Goal: Information Seeking & Learning: Learn about a topic

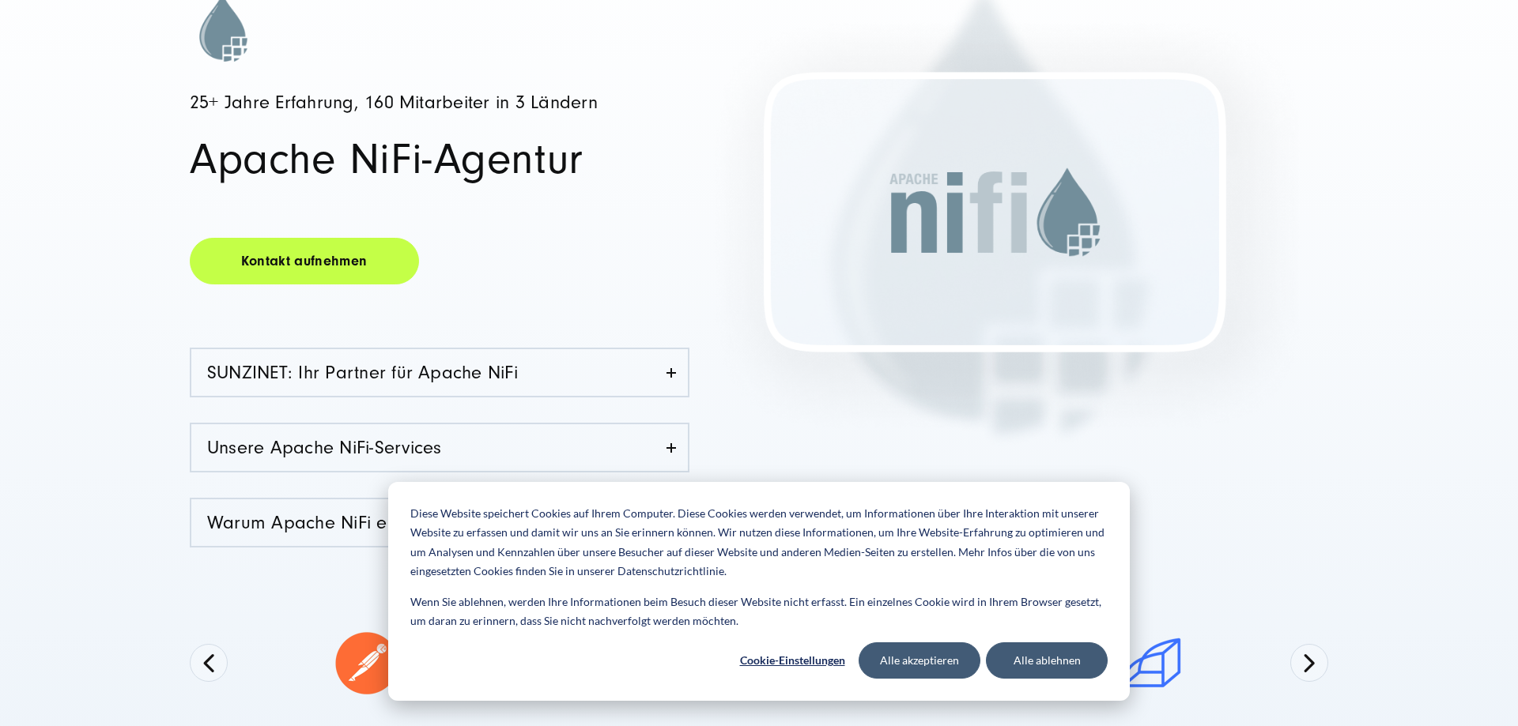
scroll to position [323, 0]
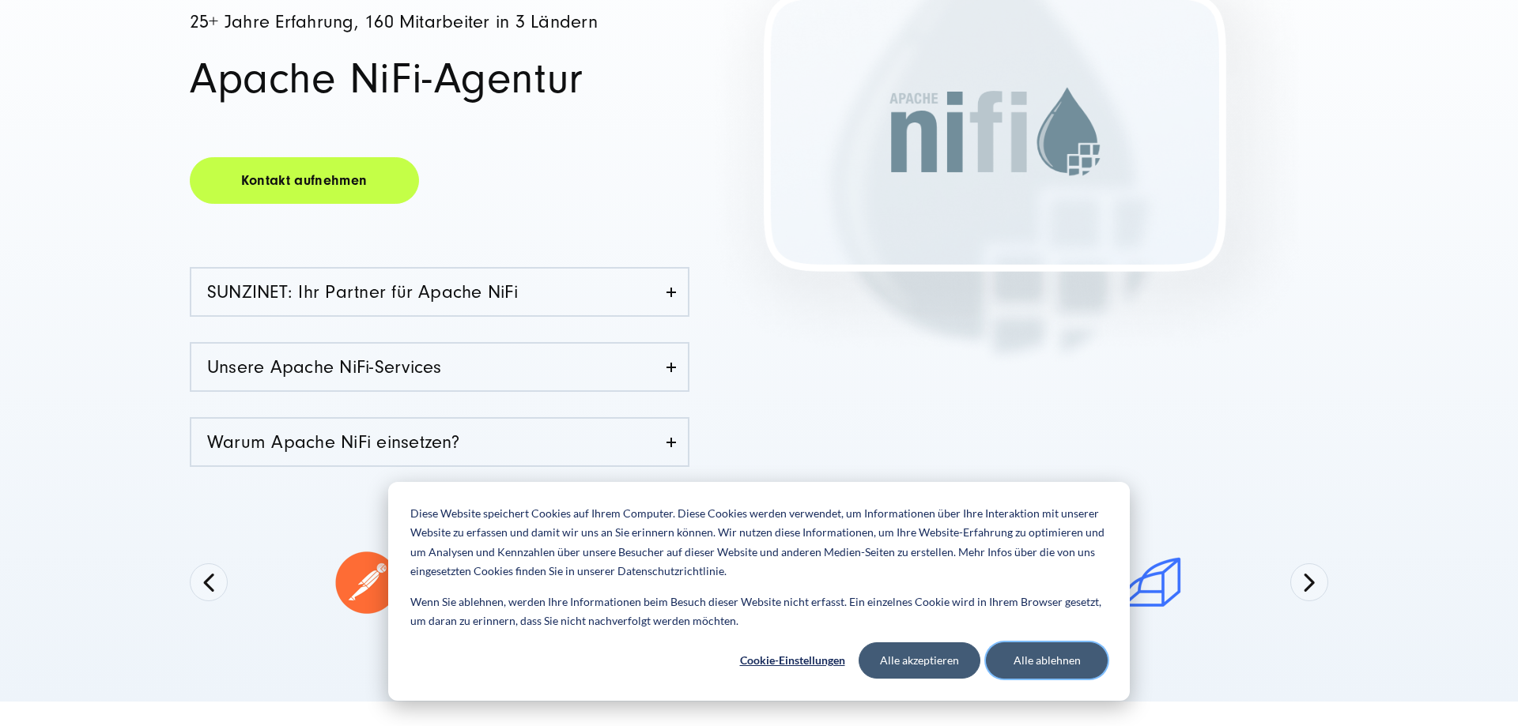
click at [1043, 663] on button "Alle ablehnen" at bounding box center [1047, 661] width 122 height 36
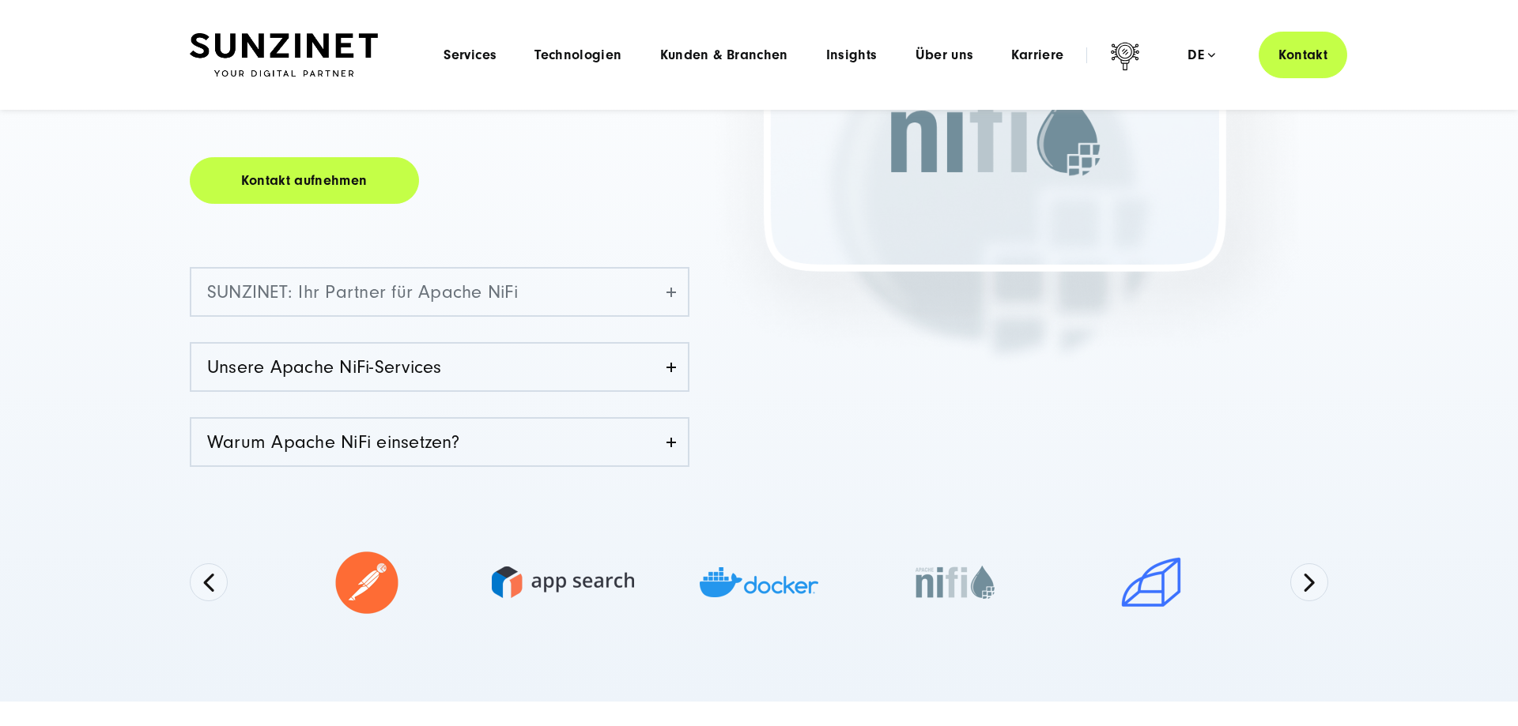
click at [636, 304] on link "SUNZINET: Ihr Partner für Apache NiFi" at bounding box center [439, 292] width 496 height 47
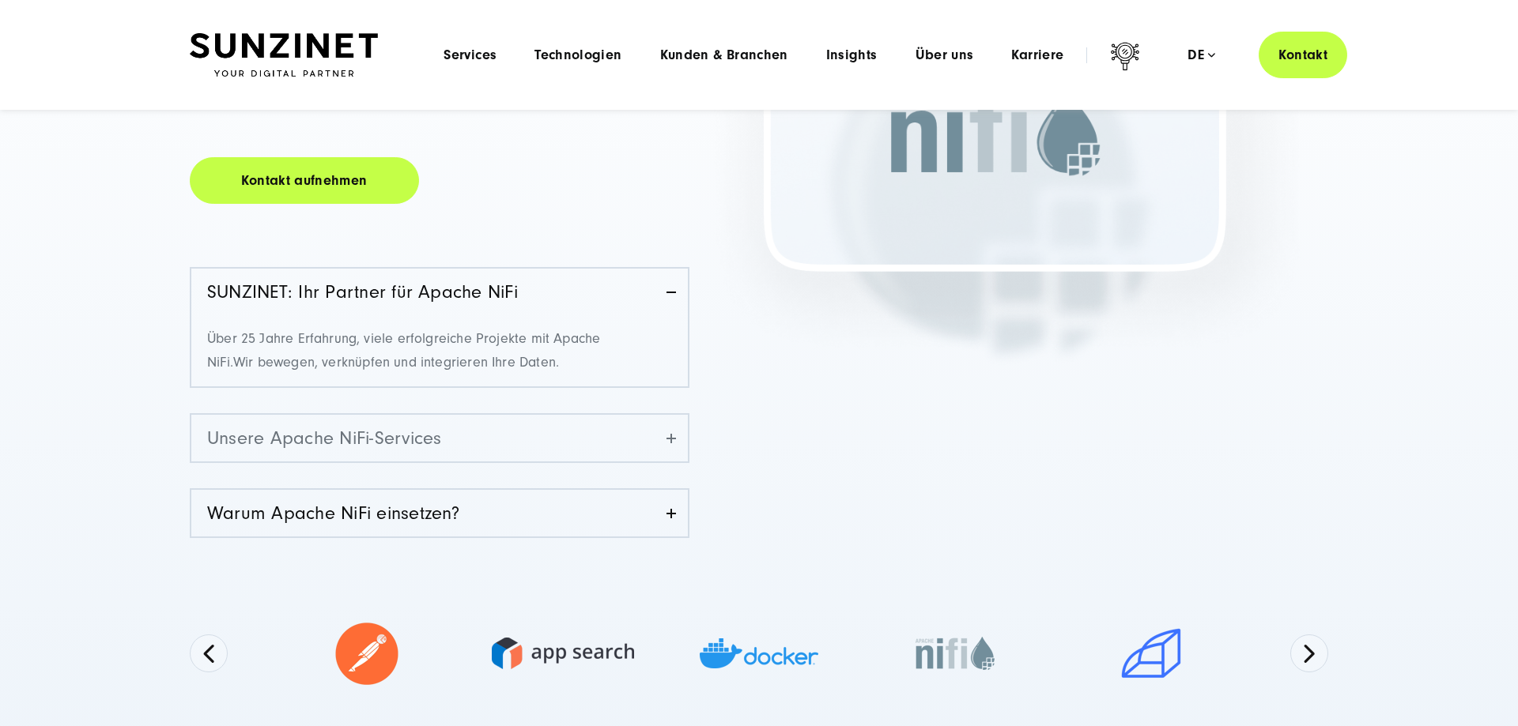
click at [620, 427] on link "Unsere Apache NiFi-Services" at bounding box center [439, 438] width 496 height 47
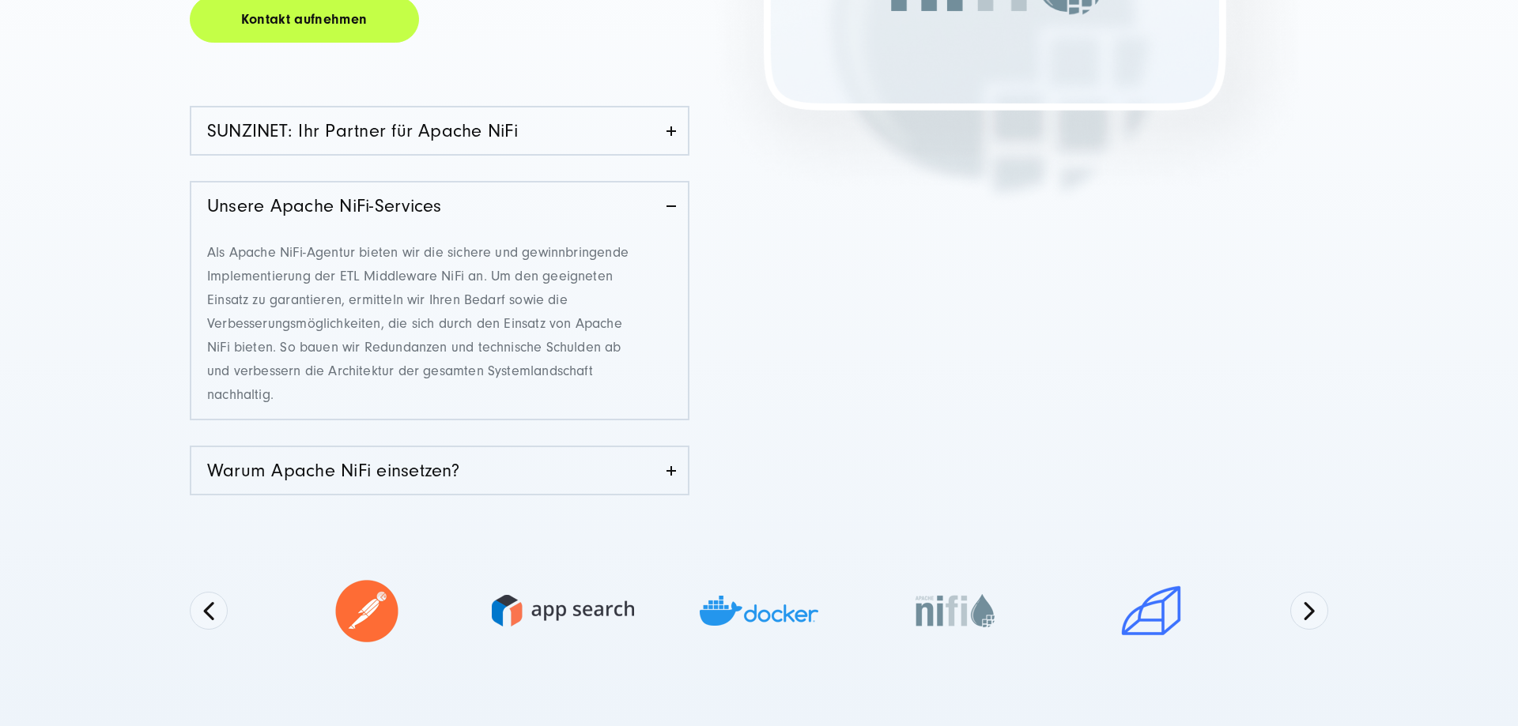
scroll to position [564, 0]
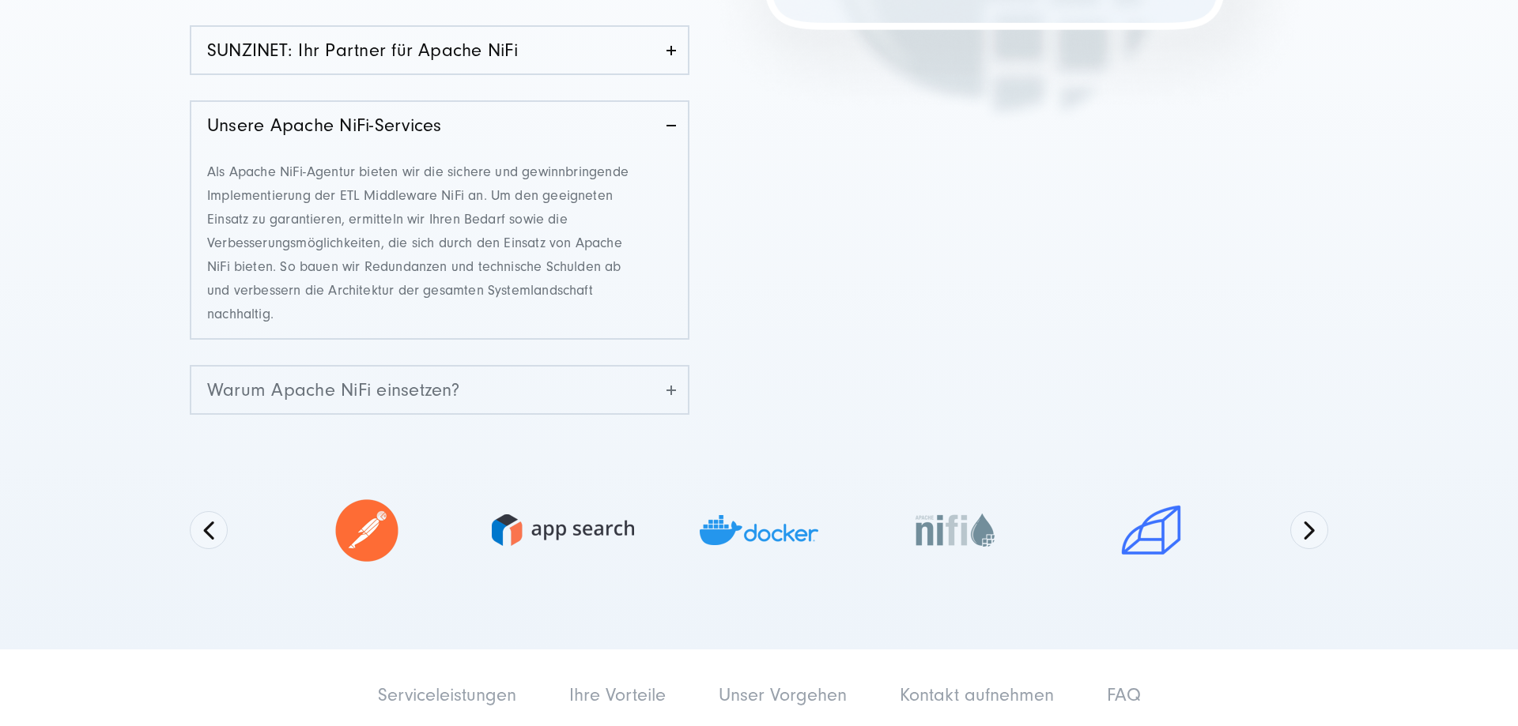
click at [573, 402] on link "Warum Apache NiFi einsetzen?" at bounding box center [439, 390] width 496 height 47
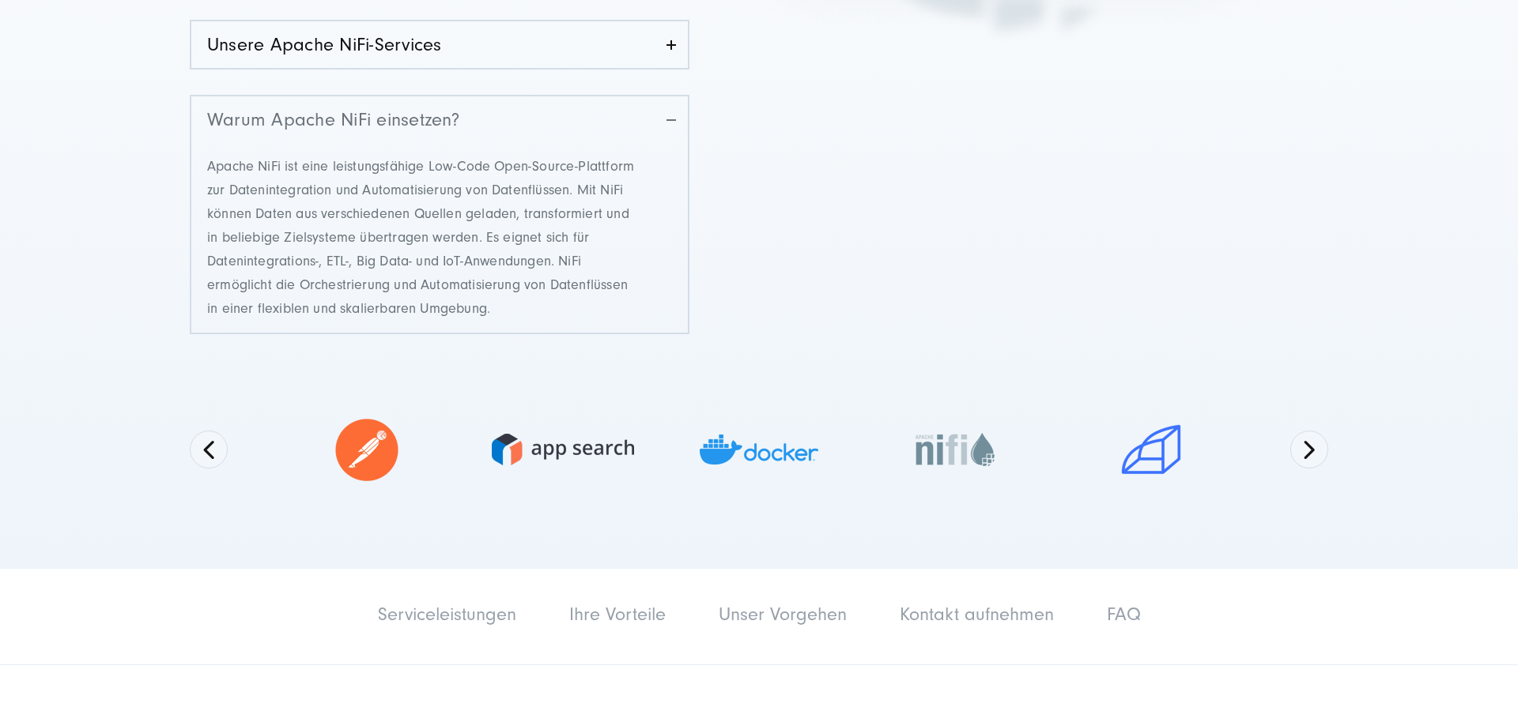
scroll to position [726, 0]
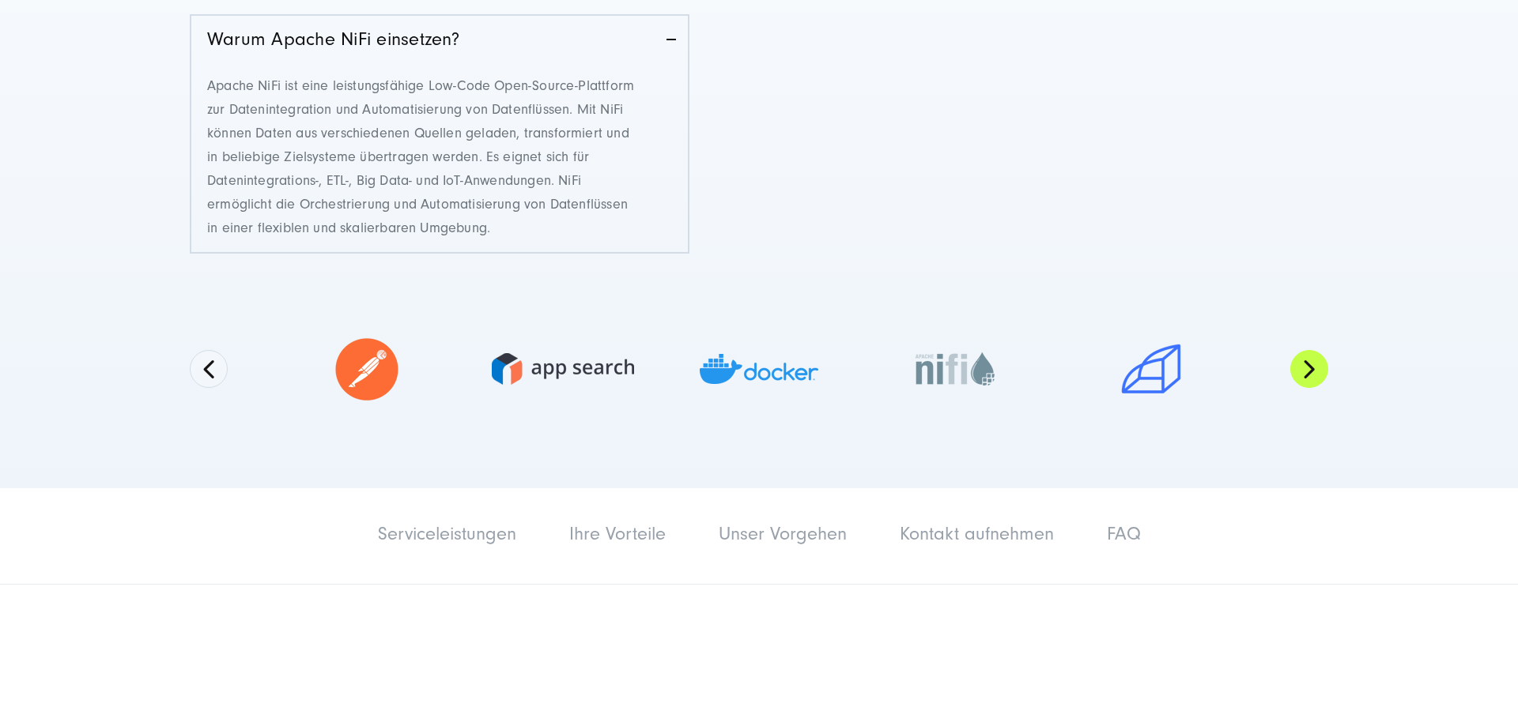
click at [1300, 369] on button "Next" at bounding box center [1309, 369] width 38 height 38
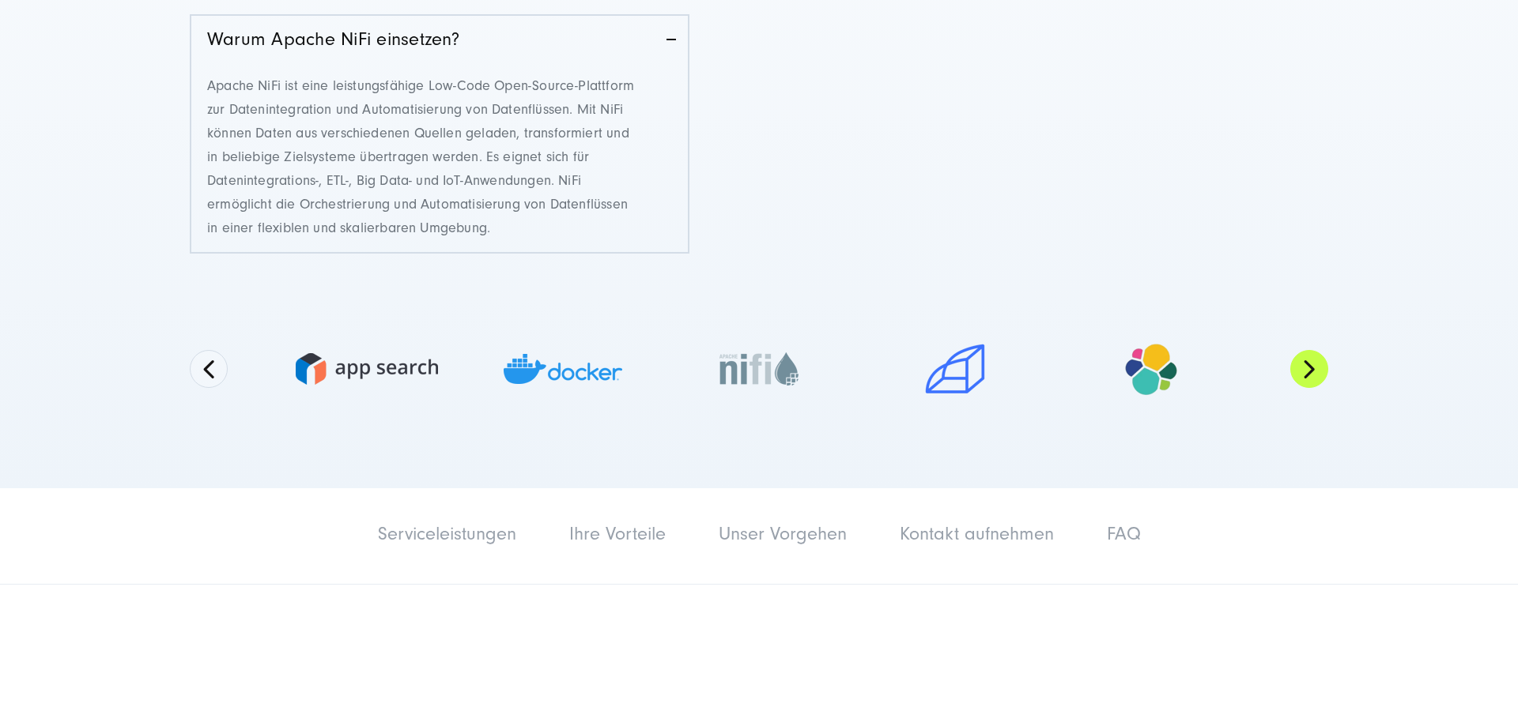
click at [1300, 369] on button "Next" at bounding box center [1309, 369] width 38 height 38
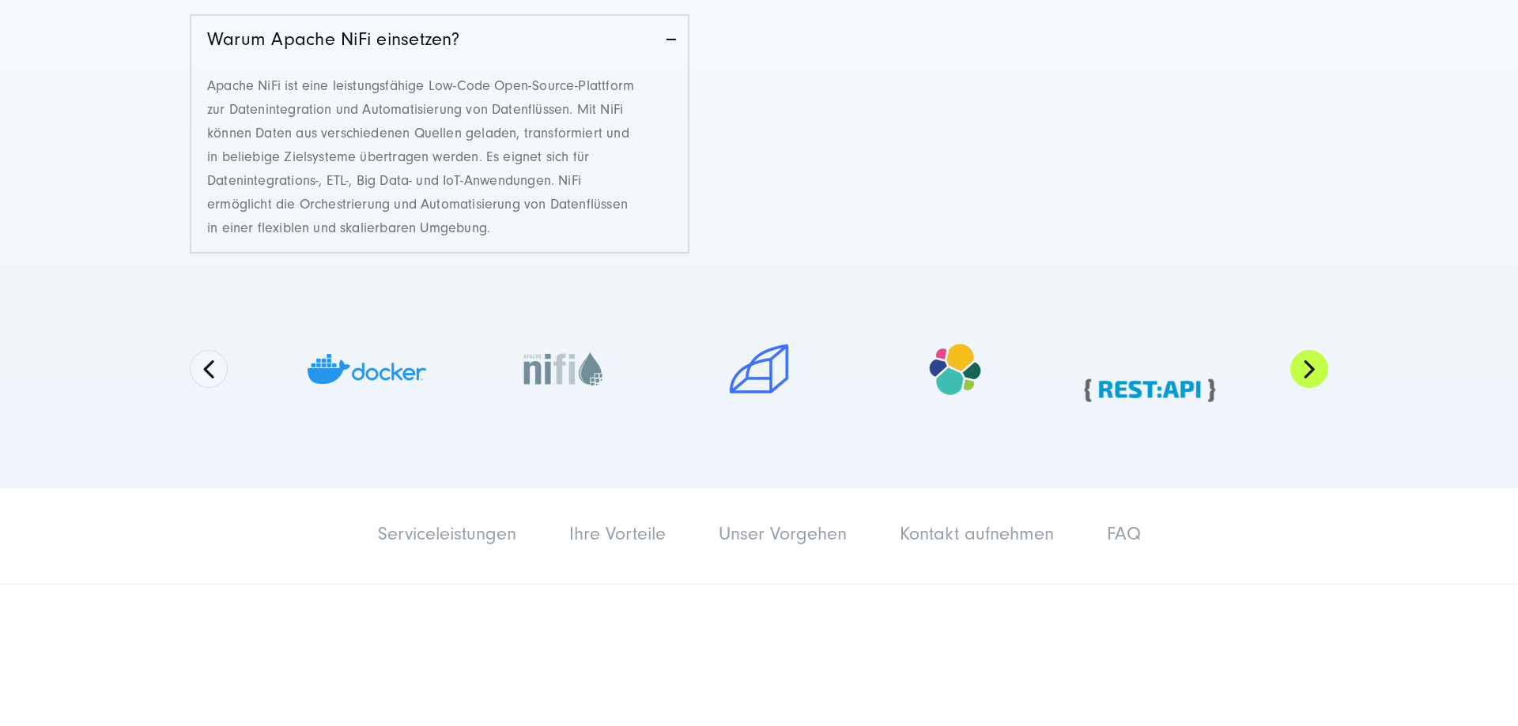
click at [1300, 369] on button "Next" at bounding box center [1309, 369] width 38 height 38
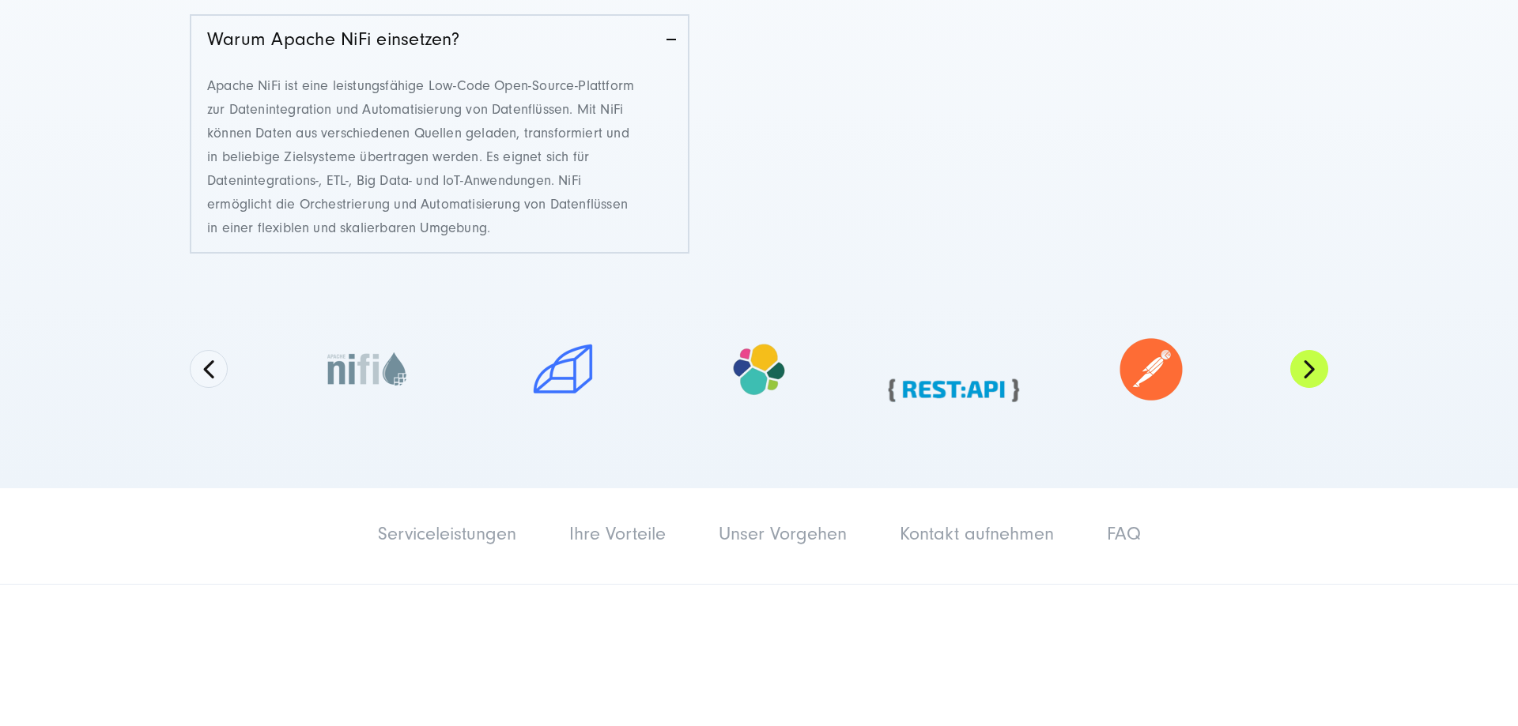
click at [1300, 369] on button "Next" at bounding box center [1309, 369] width 38 height 38
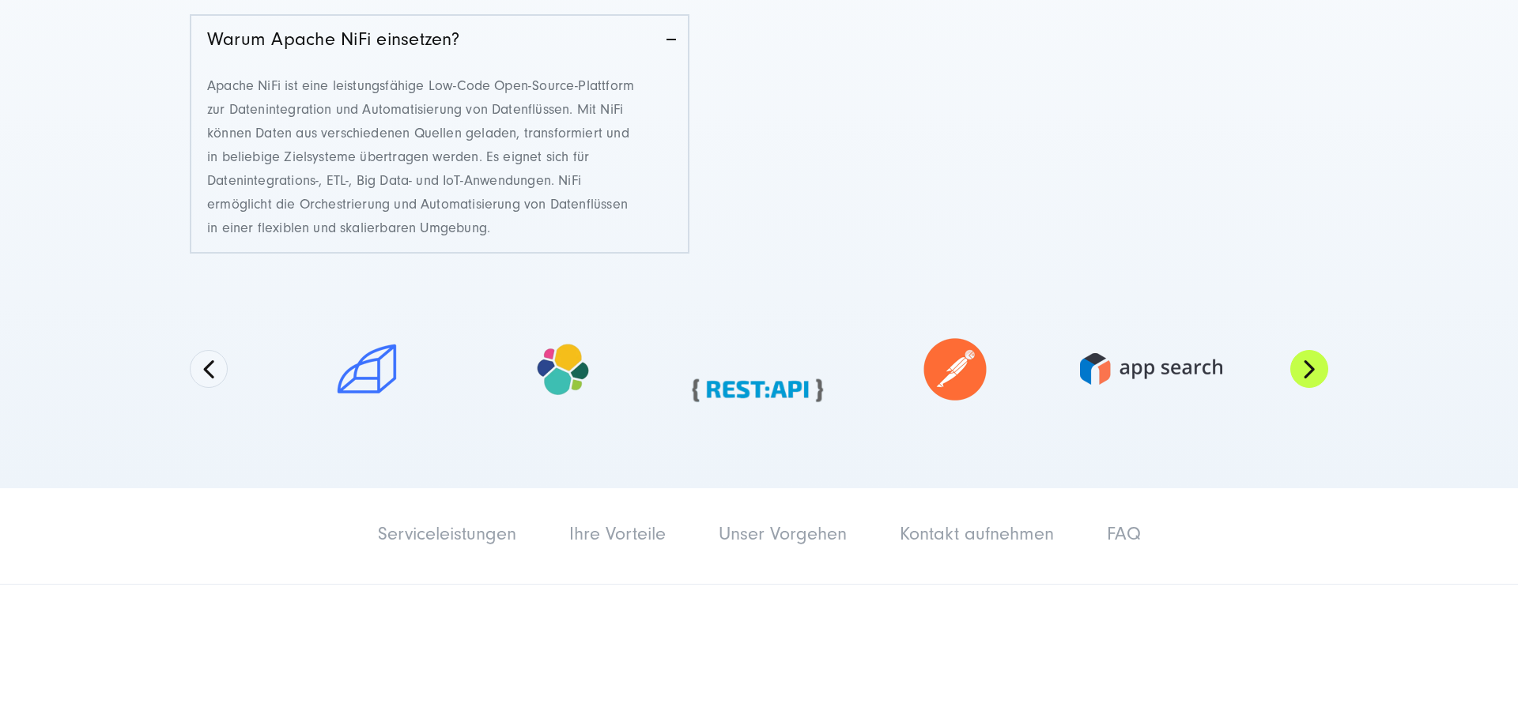
click at [1300, 369] on button "Next" at bounding box center [1309, 369] width 38 height 38
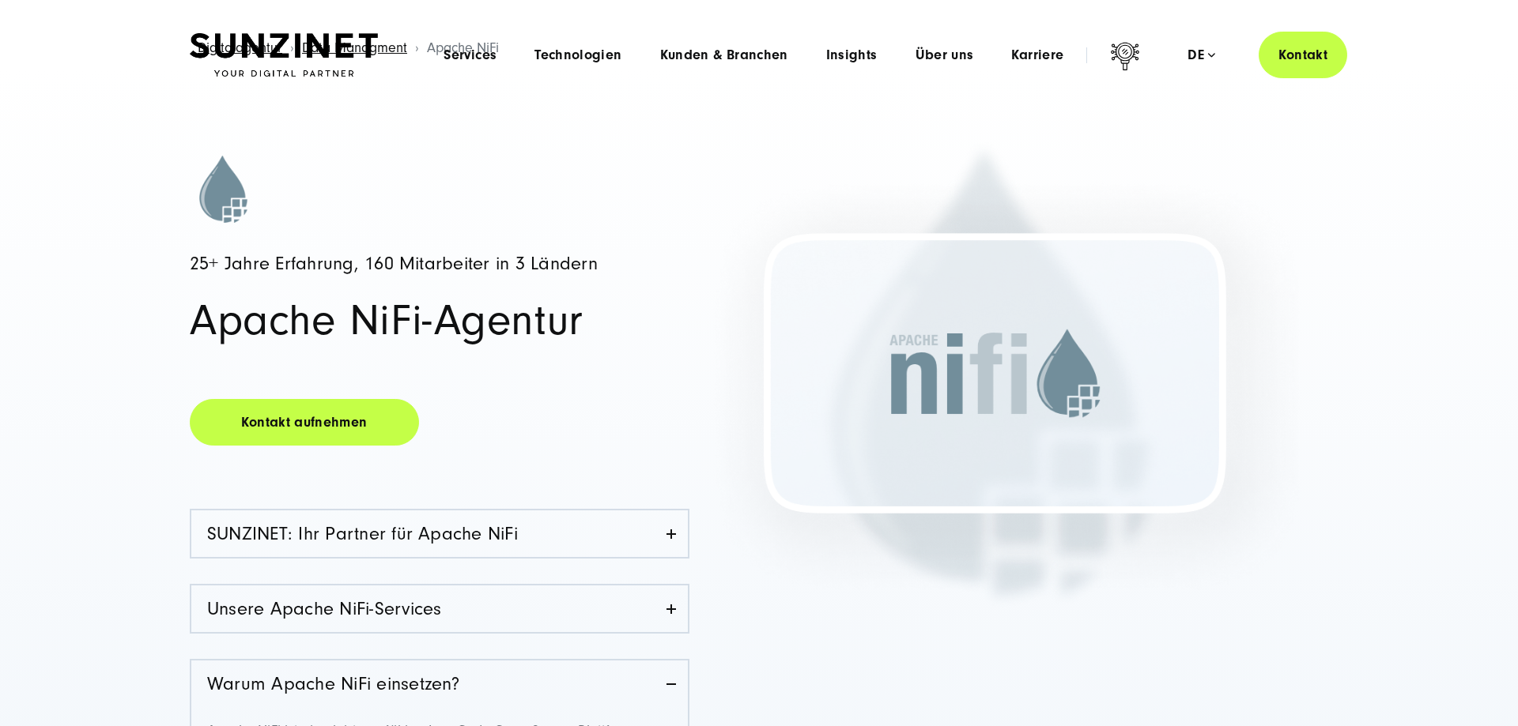
scroll to position [0, 0]
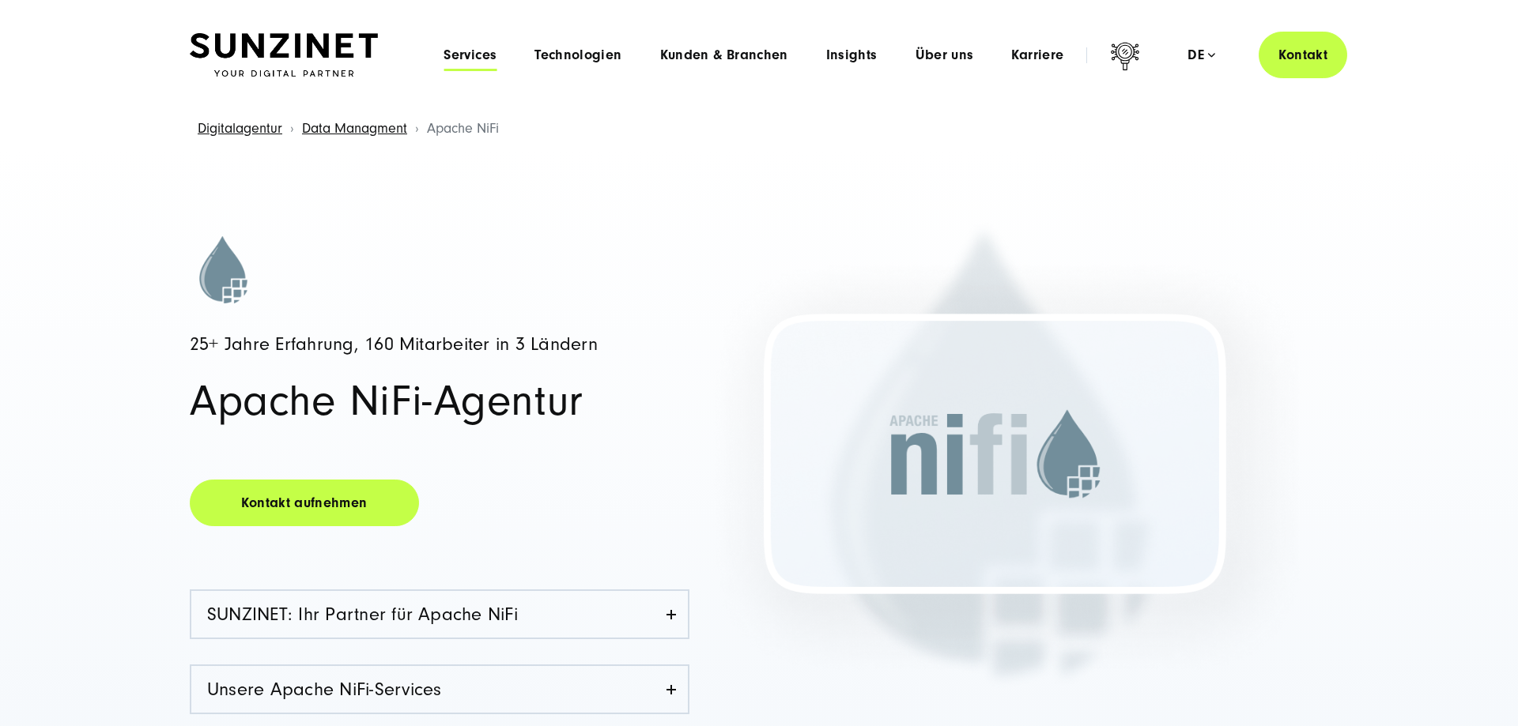
click at [487, 55] on span "Services" at bounding box center [469, 55] width 53 height 16
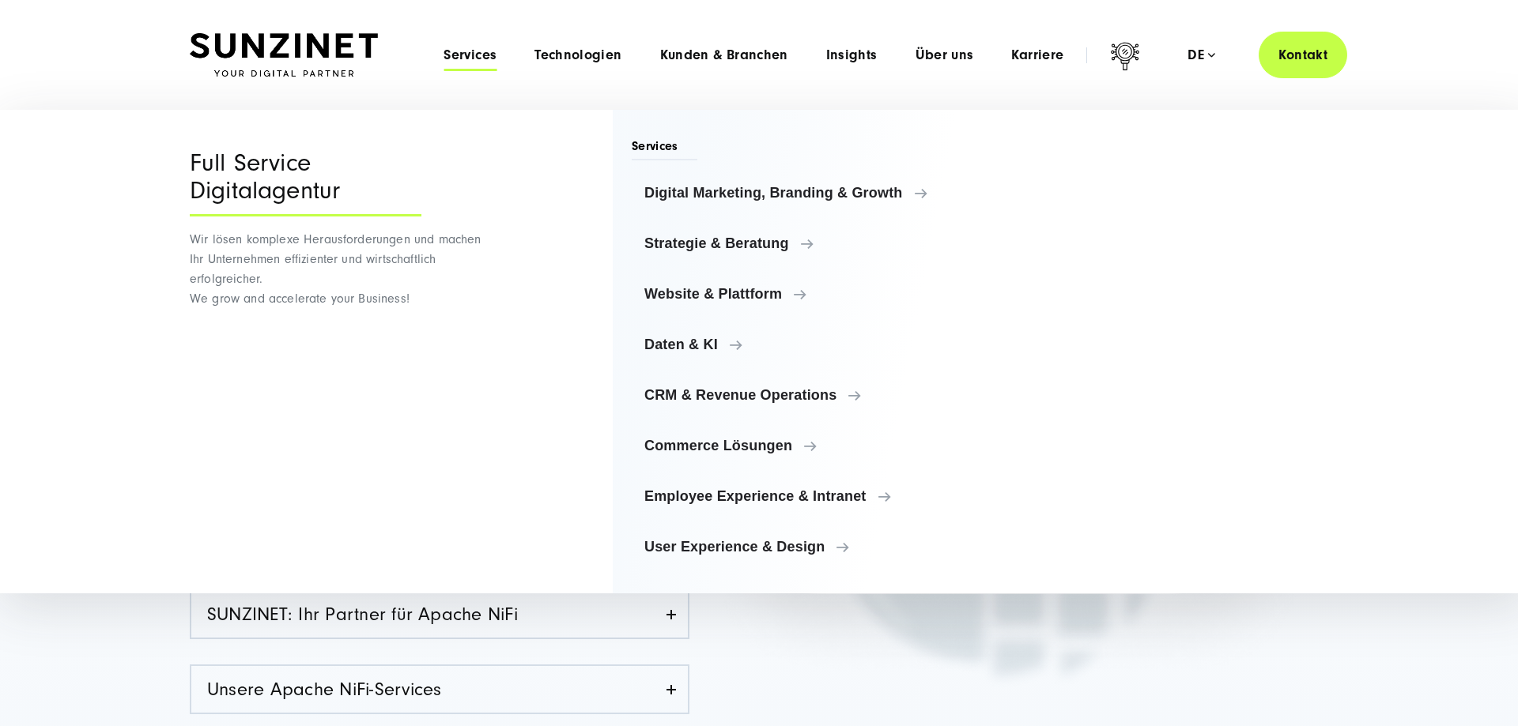
click at [487, 55] on span "Services" at bounding box center [469, 55] width 53 height 16
